Goal: Information Seeking & Learning: Check status

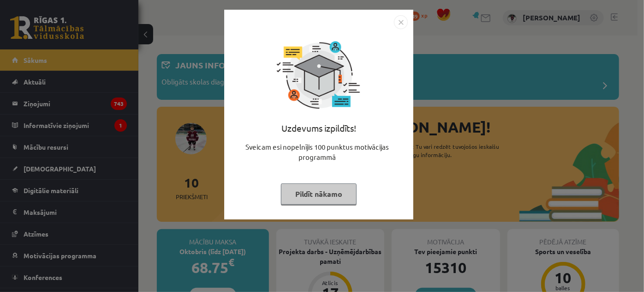
click at [404, 24] on img "Close" at bounding box center [401, 22] width 14 height 14
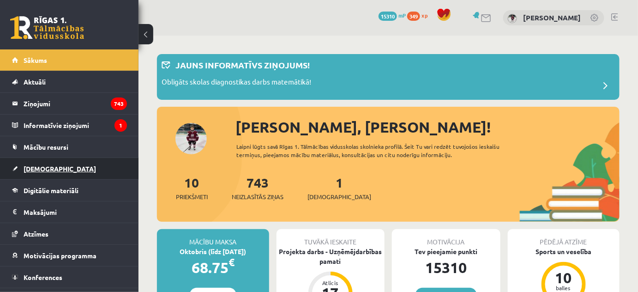
click at [37, 164] on span "[DEMOGRAPHIC_DATA]" at bounding box center [60, 168] width 72 height 8
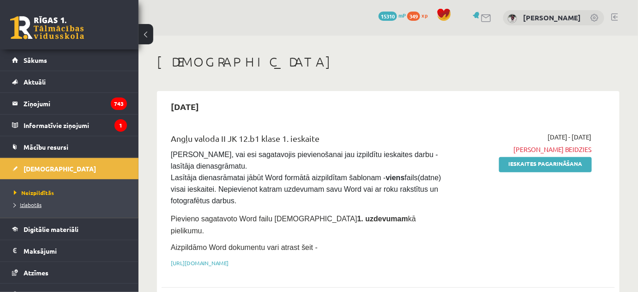
click at [36, 201] on span "Izlabotās" at bounding box center [28, 204] width 28 height 7
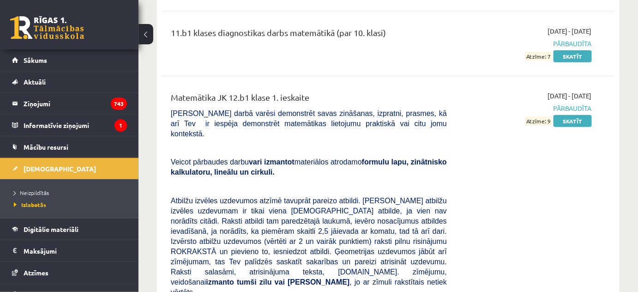
scroll to position [9580, 0]
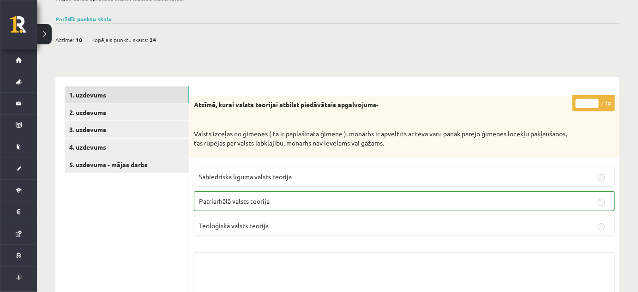
scroll to position [106, 0]
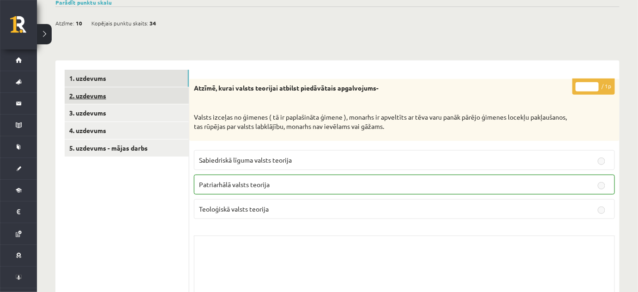
click at [101, 94] on link "2. uzdevums" at bounding box center [127, 95] width 124 height 17
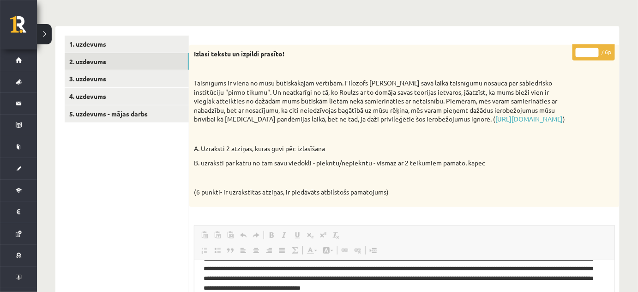
scroll to position [106, 0]
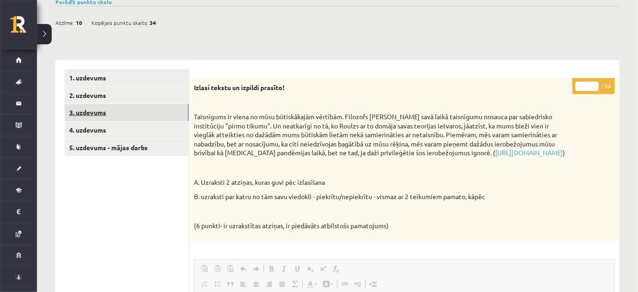
click at [95, 110] on link "3. uzdevums" at bounding box center [127, 112] width 124 height 17
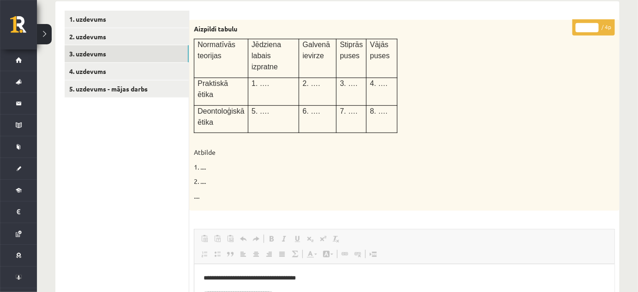
scroll to position [131, 0]
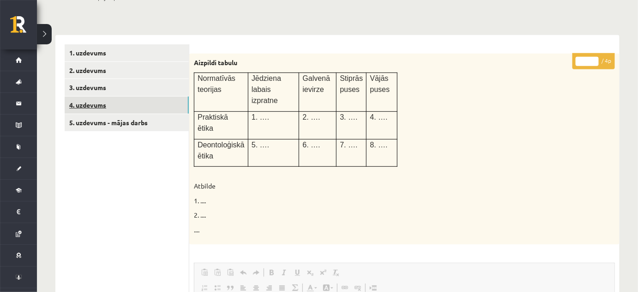
click at [92, 106] on link "4. uzdevums" at bounding box center [127, 104] width 124 height 17
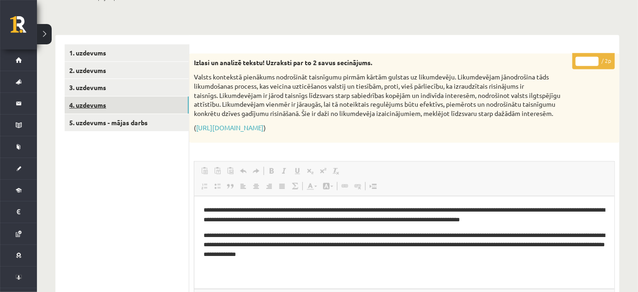
scroll to position [0, 0]
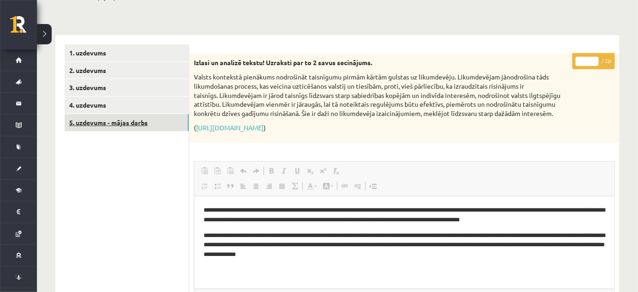
click at [95, 121] on link "5. uzdevums - mājas darbs" at bounding box center [127, 122] width 124 height 17
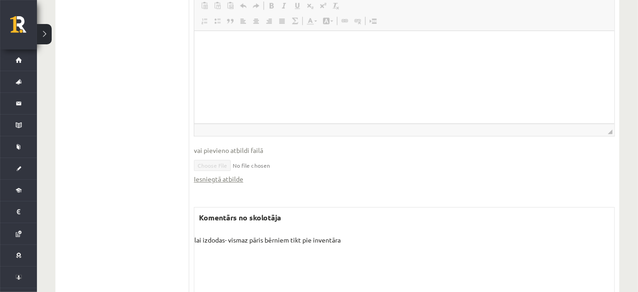
scroll to position [770, 0]
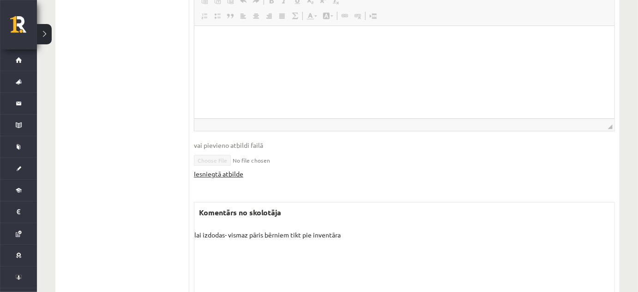
click at [228, 171] on link "Iesniegtā atbilde" at bounding box center [218, 174] width 49 height 10
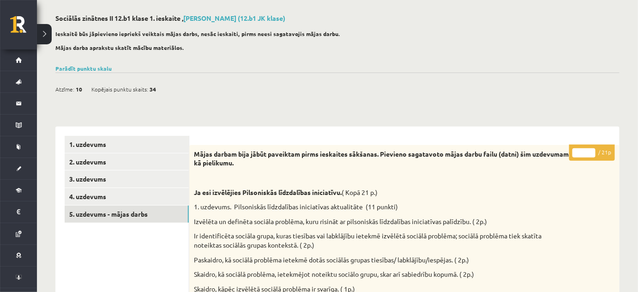
scroll to position [0, 0]
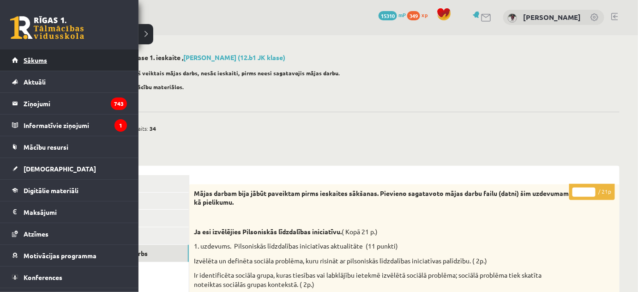
click at [34, 59] on span "Sākums" at bounding box center [36, 60] width 24 height 8
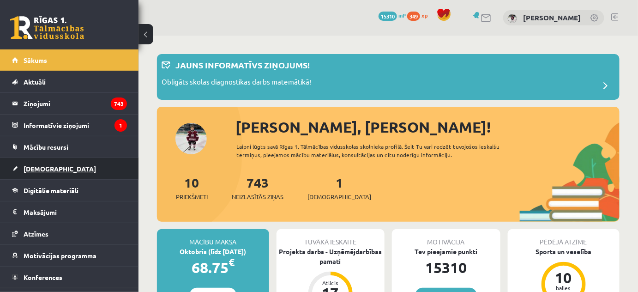
click at [46, 166] on span "[DEMOGRAPHIC_DATA]" at bounding box center [60, 168] width 72 height 8
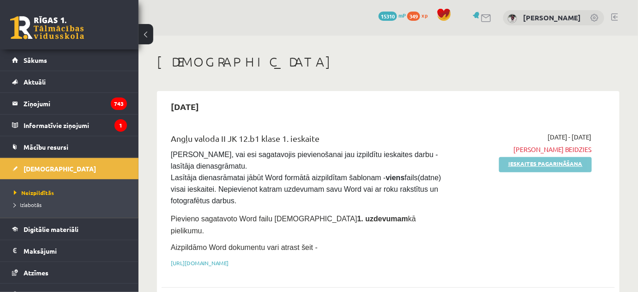
click at [544, 163] on link "Ieskaites pagarināšana" at bounding box center [545, 164] width 93 height 15
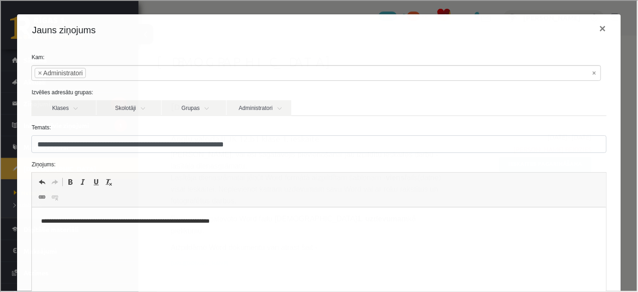
click at [249, 222] on p "**********" at bounding box center [316, 221] width 551 height 10
click at [43, 219] on p "********" at bounding box center [316, 221] width 551 height 10
click at [92, 223] on p "********" at bounding box center [316, 221] width 551 height 10
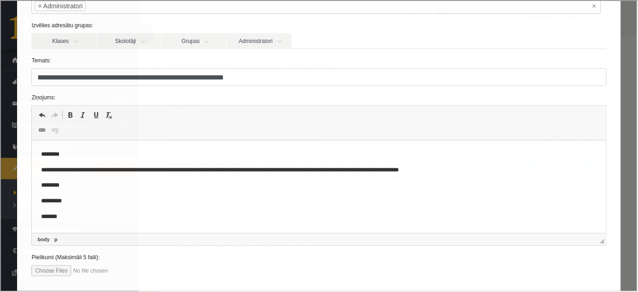
scroll to position [117, 0]
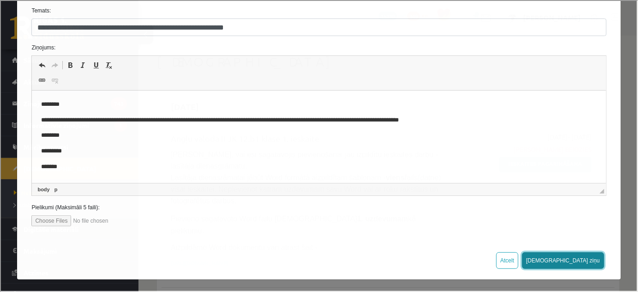
click at [587, 254] on button "Sūtīt ziņu" at bounding box center [562, 259] width 82 height 17
